Goal: Task Accomplishment & Management: Manage account settings

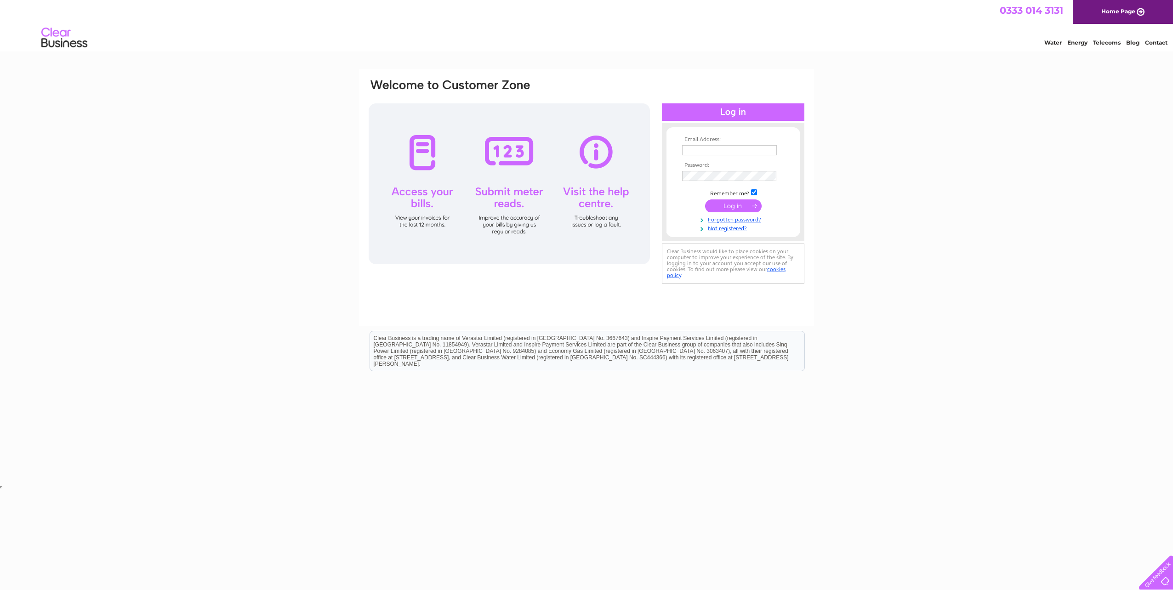
type input "[PERSON_NAME][EMAIL_ADDRESS][DOMAIN_NAME]"
click at [729, 207] on input "submit" at bounding box center [733, 205] width 57 height 13
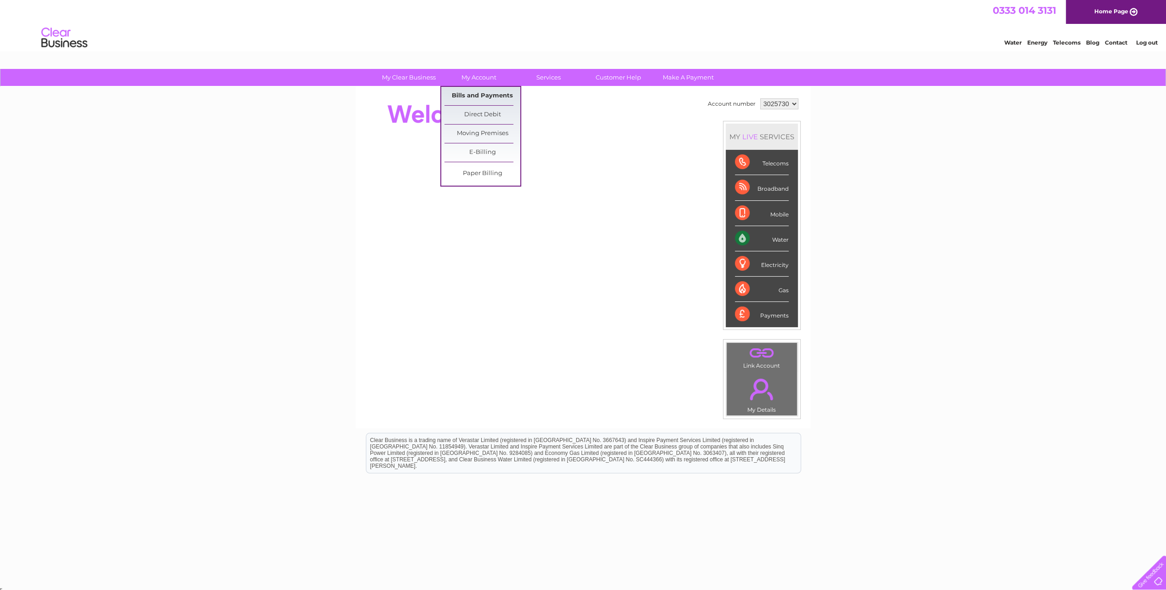
click at [478, 93] on link "Bills and Payments" at bounding box center [482, 96] width 76 height 18
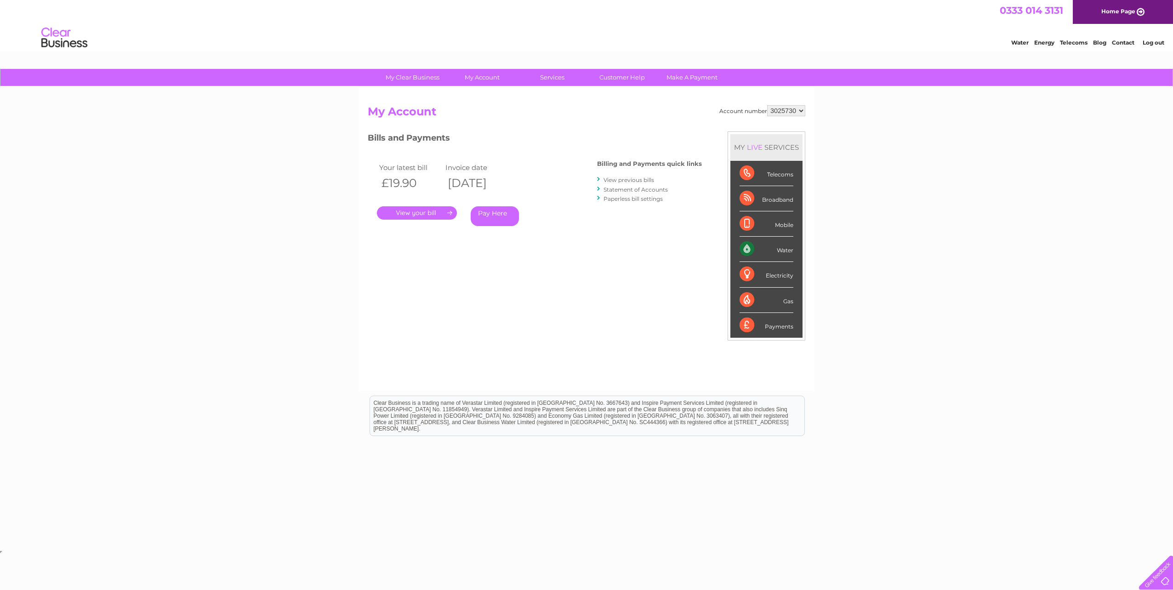
click at [432, 212] on link "." at bounding box center [417, 212] width 80 height 13
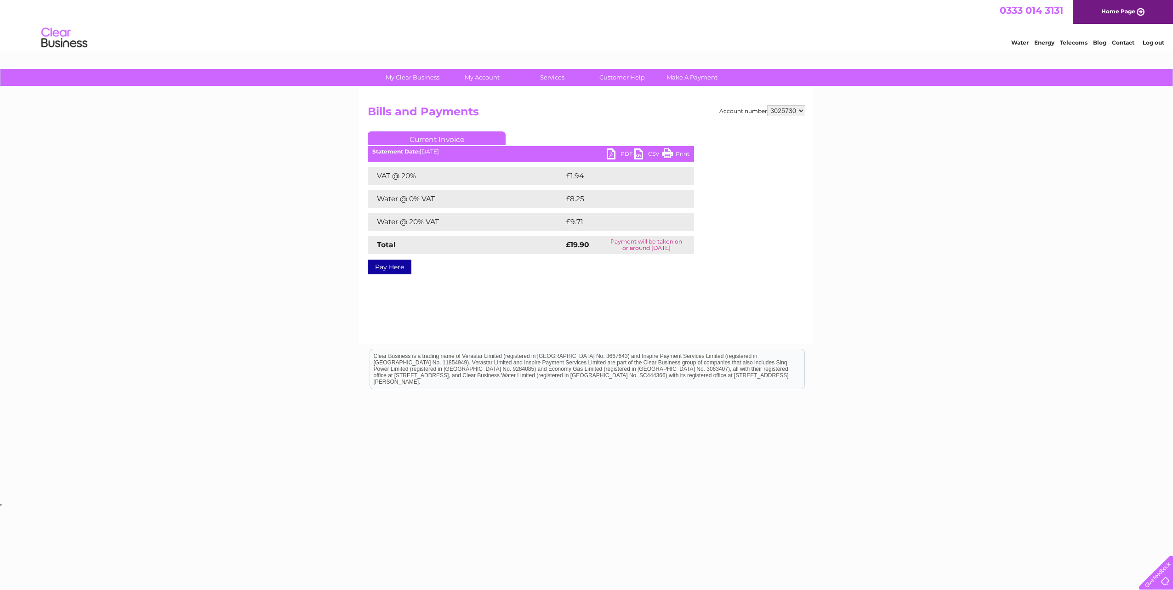
click at [614, 153] on link "PDF" at bounding box center [621, 154] width 28 height 13
